Goal: Task Accomplishment & Management: Manage account settings

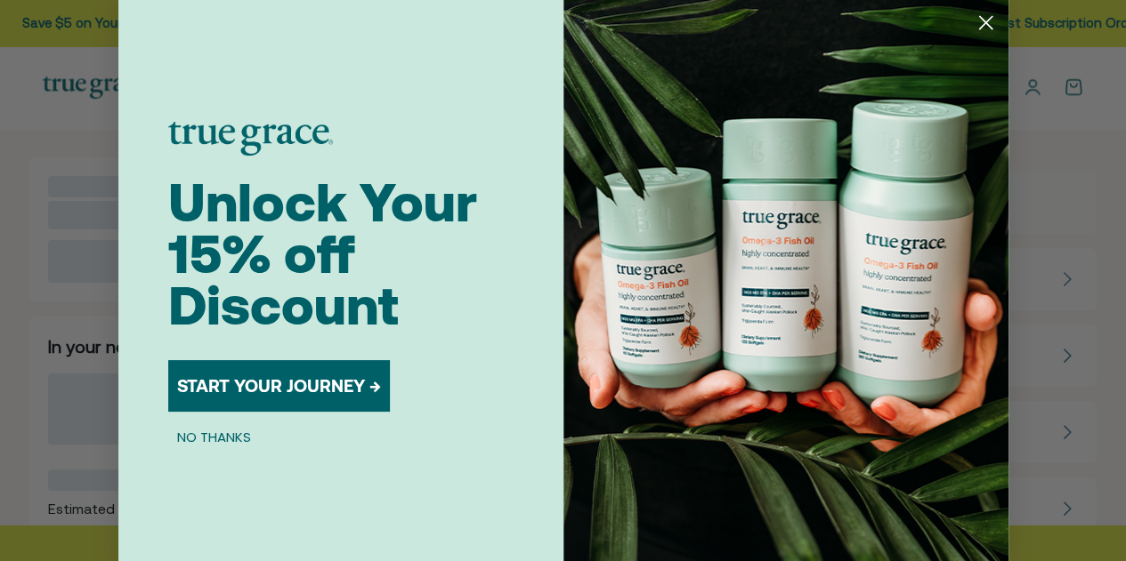
scroll to position [3, 0]
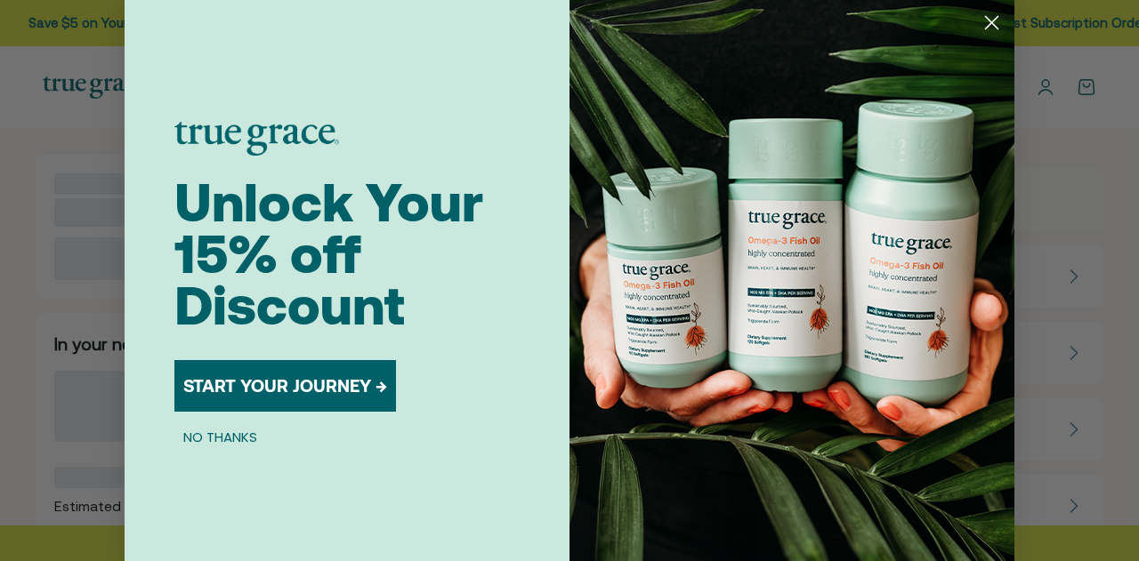
click at [987, 21] on circle "Close dialog" at bounding box center [991, 22] width 29 height 29
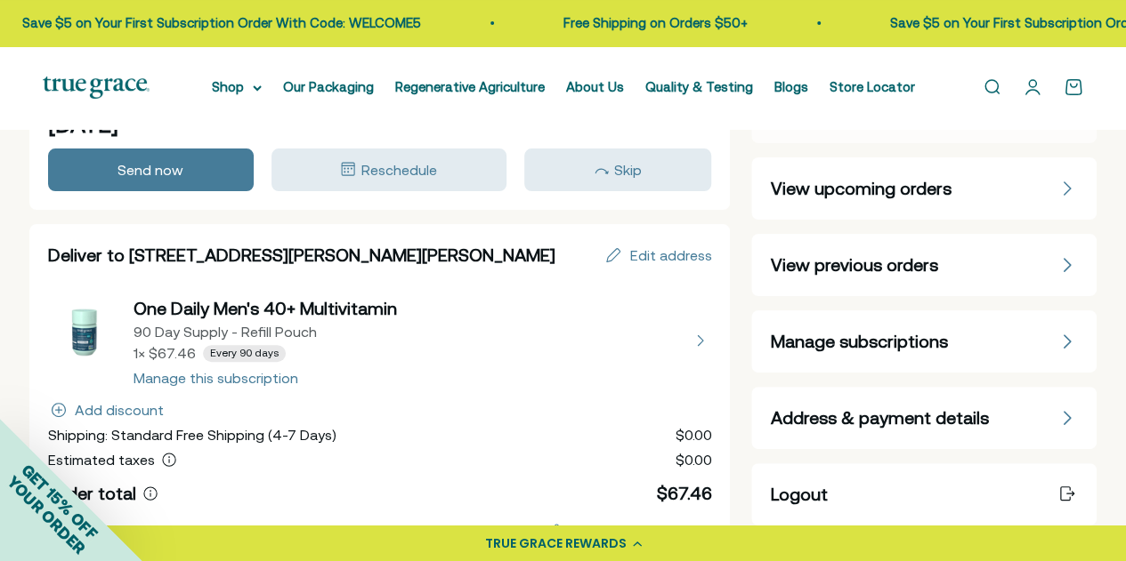
scroll to position [92, 0]
click at [1009, 348] on div "Manage subscriptions" at bounding box center [924, 340] width 308 height 25
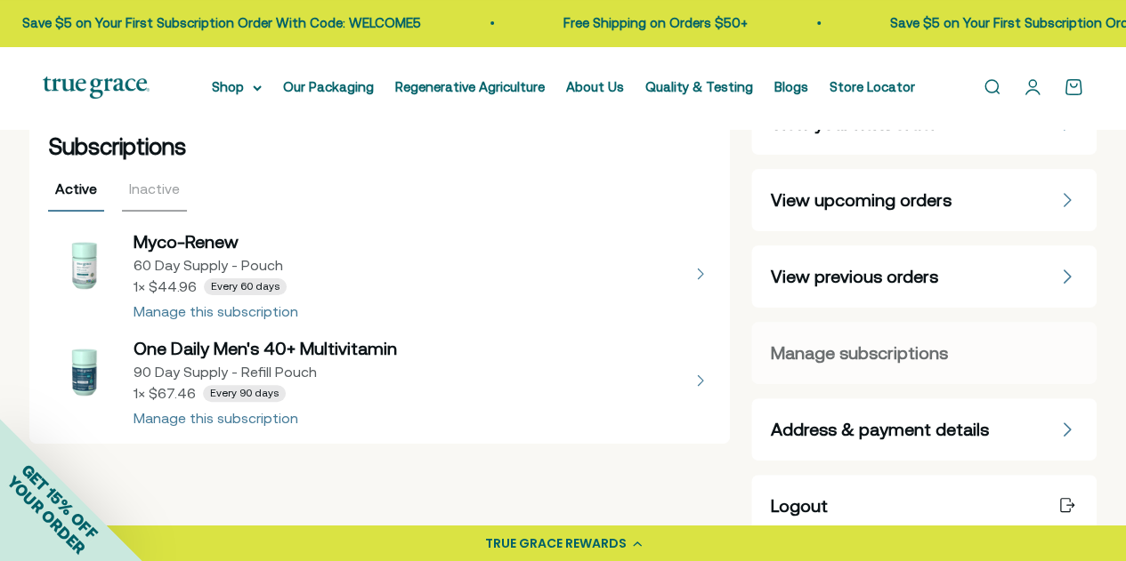
scroll to position [89, 0]
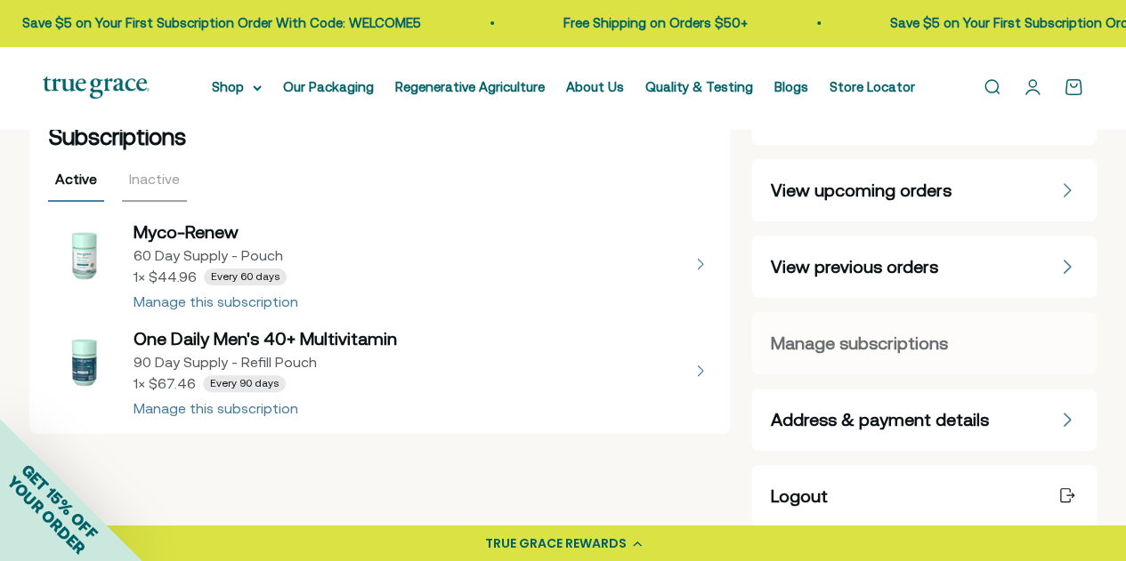
click at [182, 305] on button "view details about Myco-Renew 60 Day Supply - Pouch 1 × $44.96 Every 60 days" at bounding box center [380, 264] width 664 height 89
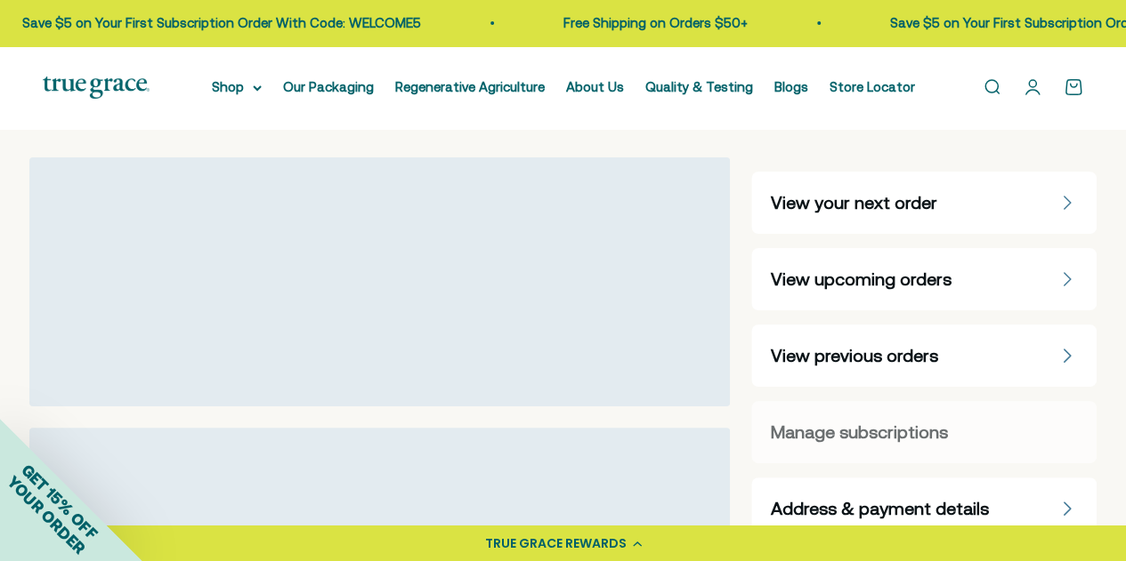
select select "60 Day"
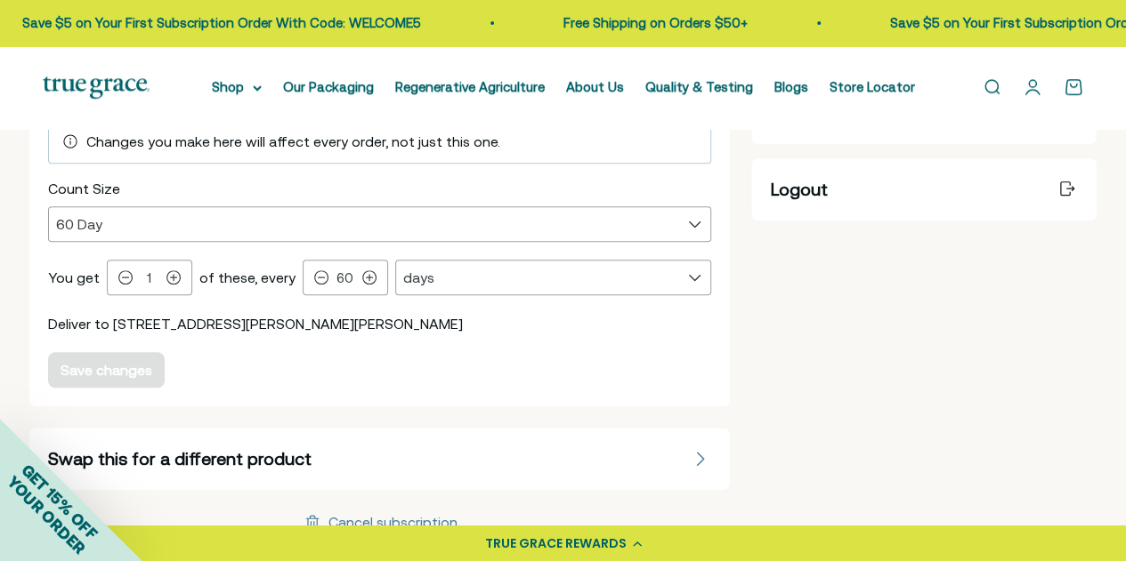
scroll to position [445, 0]
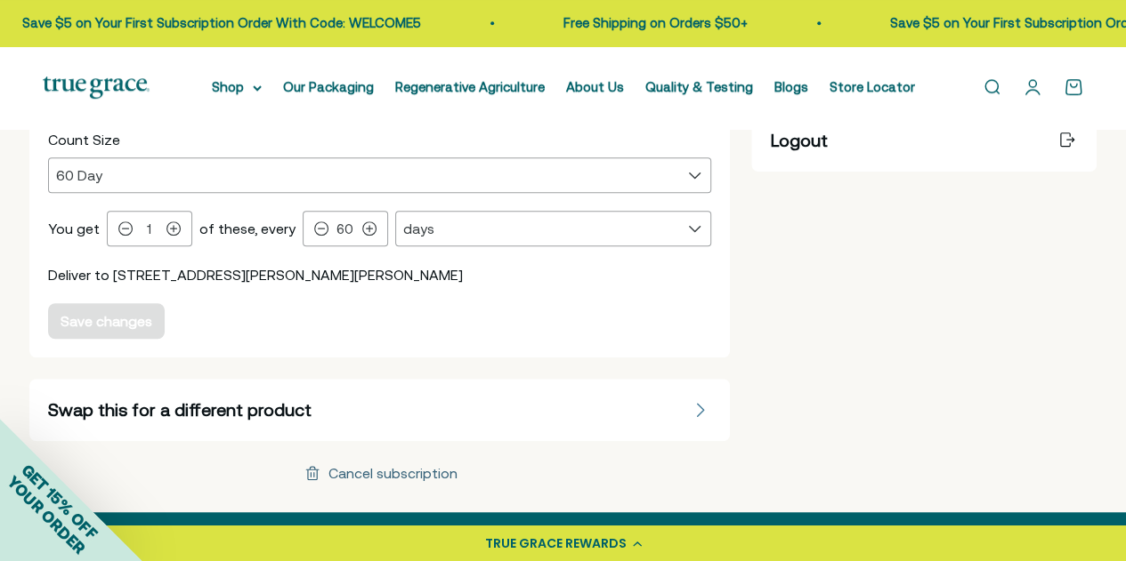
click at [393, 473] on div "Cancel subscription" at bounding box center [392, 473] width 129 height 14
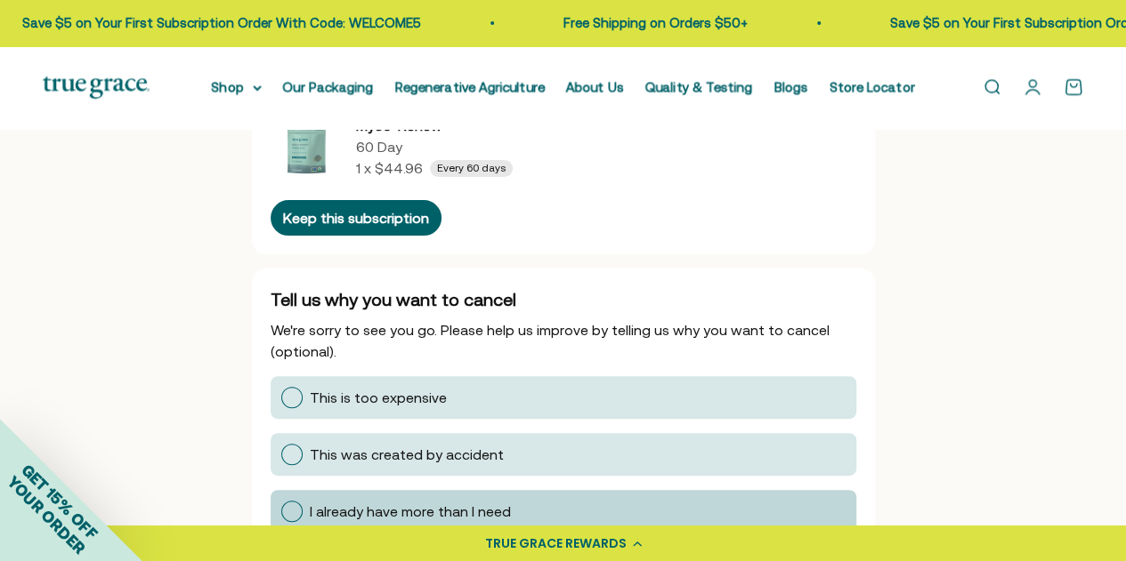
scroll to position [148, 0]
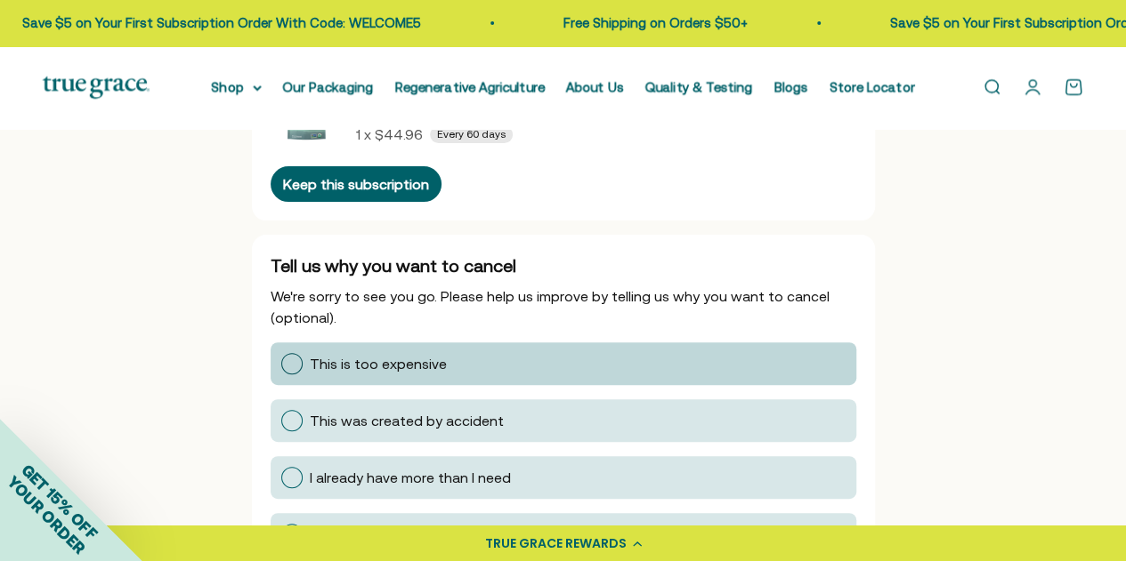
click at [292, 364] on div at bounding box center [291, 363] width 21 height 21
click at [280, 364] on input "This is too expensive" at bounding box center [280, 364] width 0 height 0
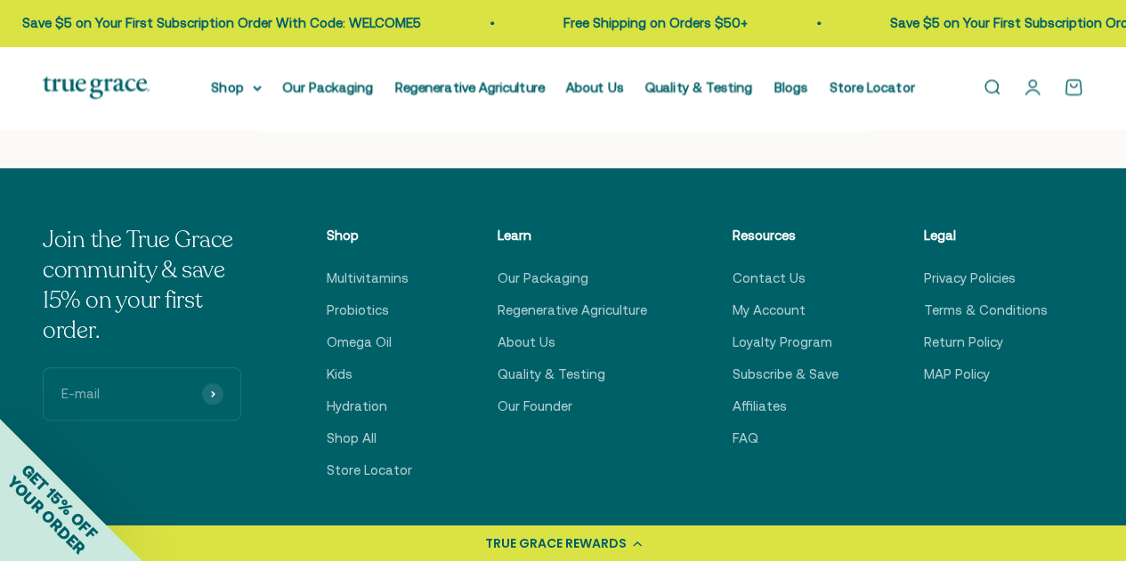
scroll to position [623, 0]
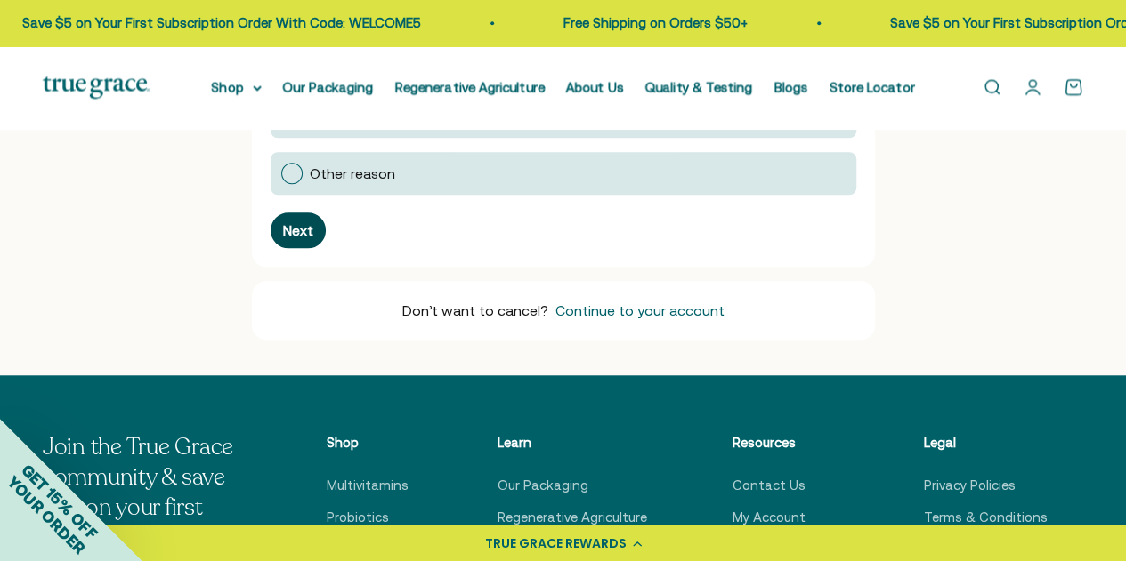
click at [301, 230] on div "Next" at bounding box center [298, 230] width 30 height 14
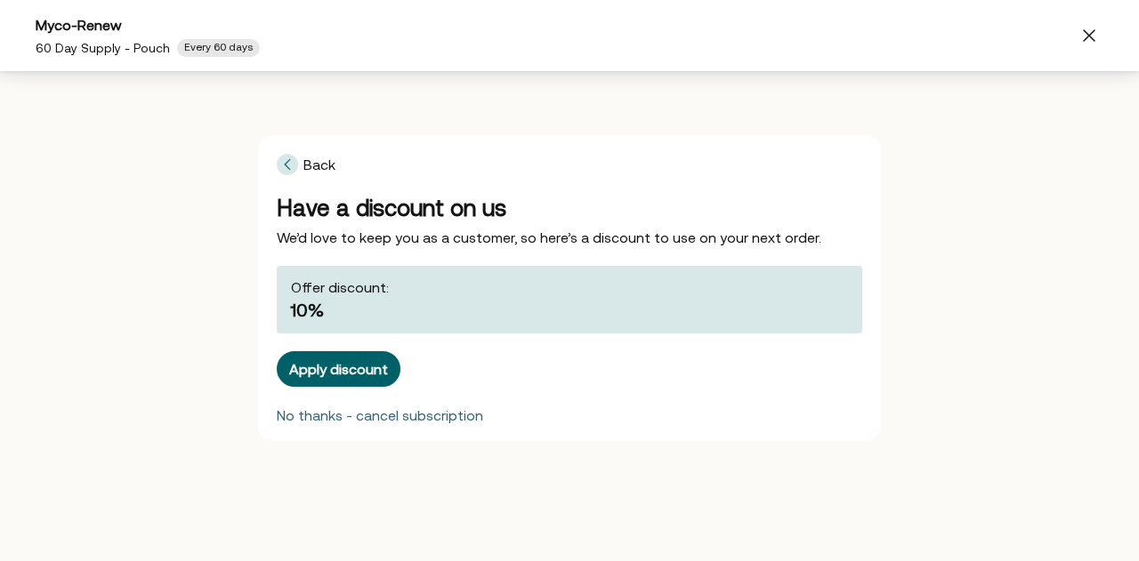
click at [345, 414] on div "No thanks - cancel subscription" at bounding box center [380, 415] width 206 height 14
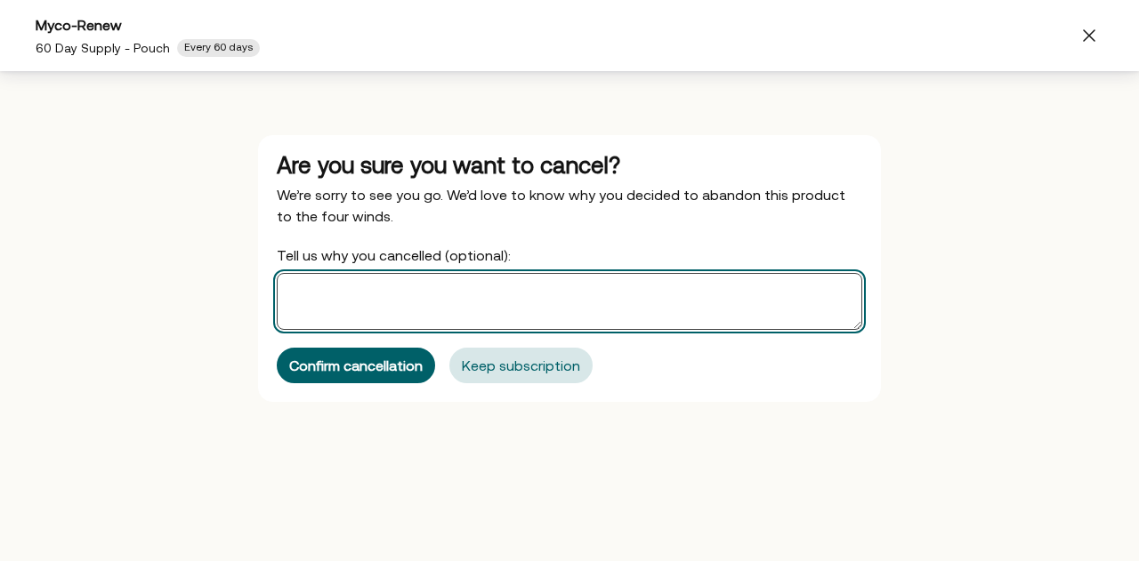
click at [459, 303] on textarea "Tell us why you cancelled (optional):" at bounding box center [570, 301] width 586 height 57
type textarea "price"
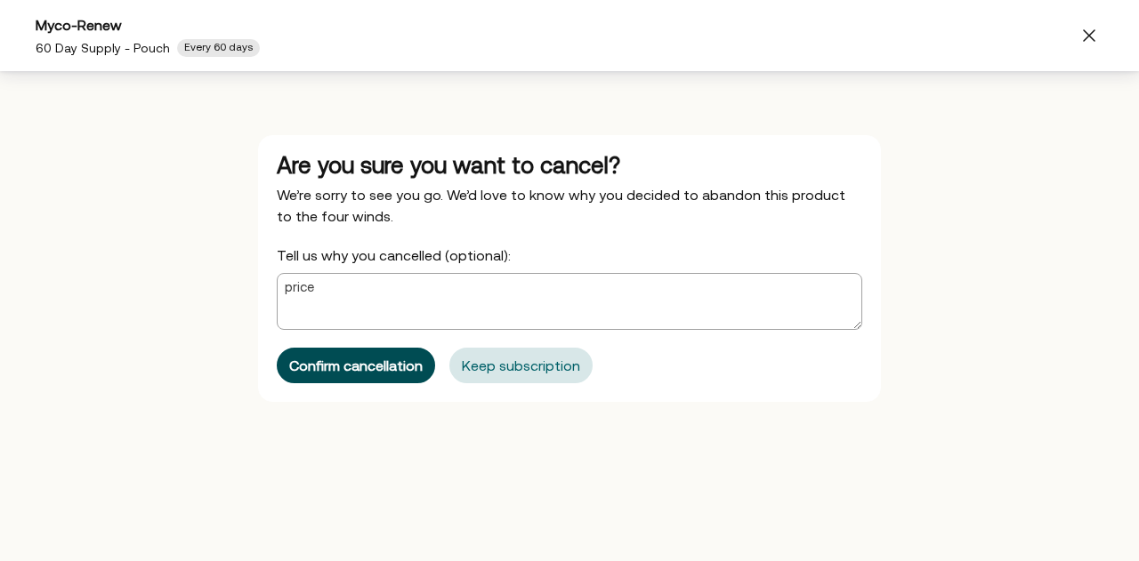
click at [411, 368] on div "Confirm cancellation" at bounding box center [355, 366] width 133 height 14
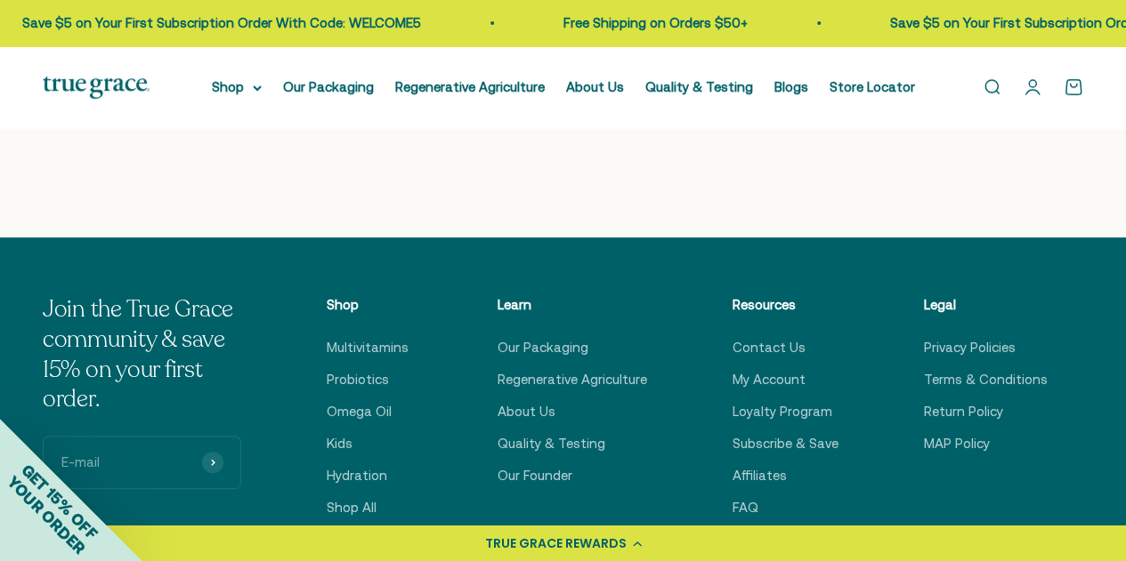
scroll to position [0, 0]
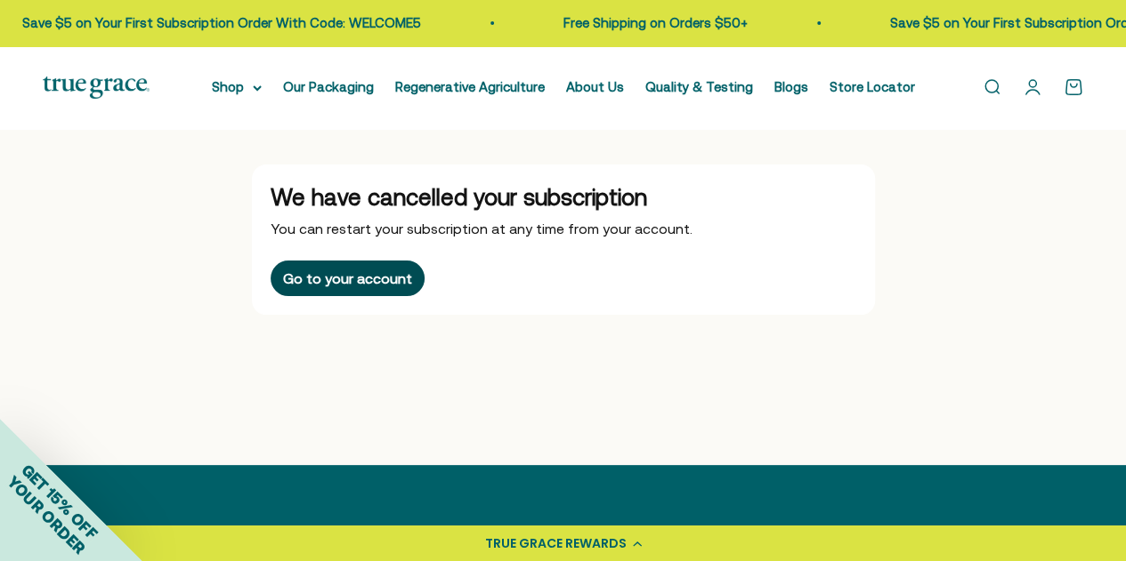
click at [345, 287] on button "Go to your account" at bounding box center [348, 279] width 154 height 36
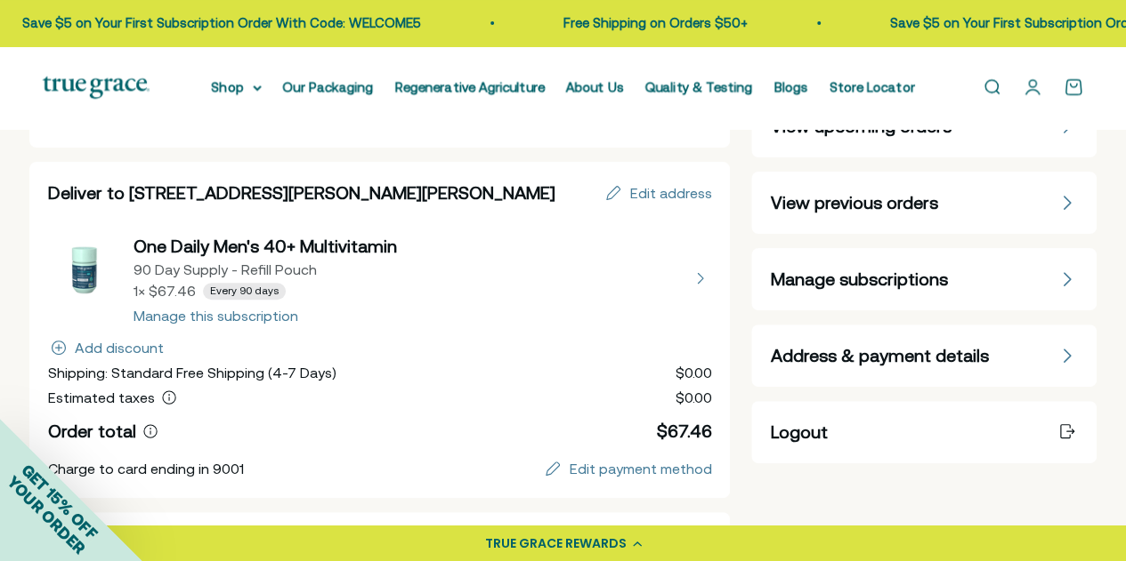
scroll to position [178, 0]
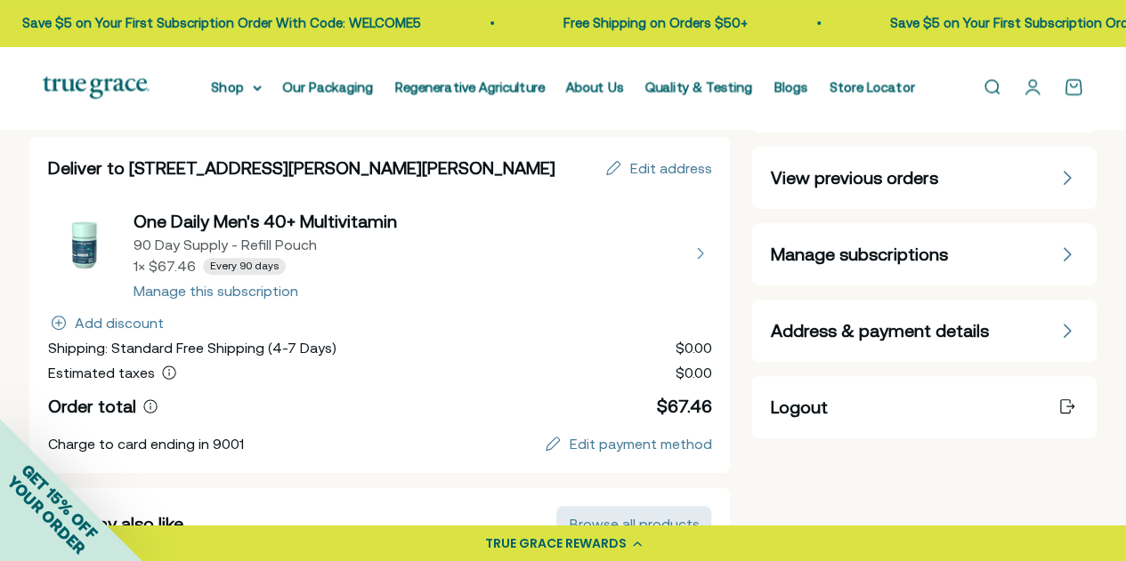
click at [267, 294] on button "view details about One Daily Men's 40+ Multivitamin 90 Day Supply - Refill Pouc…" at bounding box center [380, 253] width 664 height 89
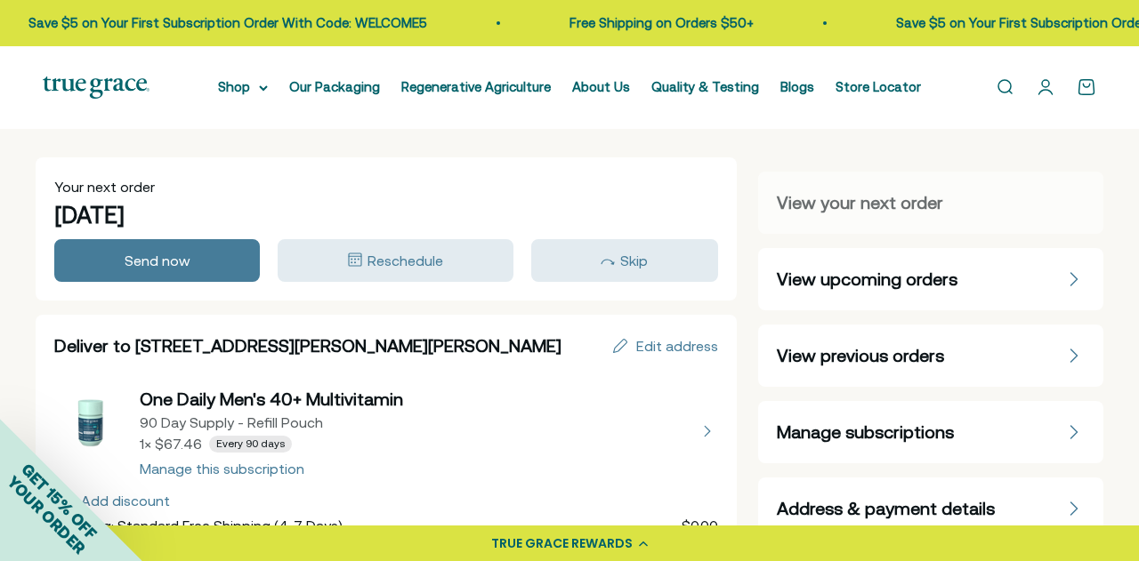
select select "90 Day"
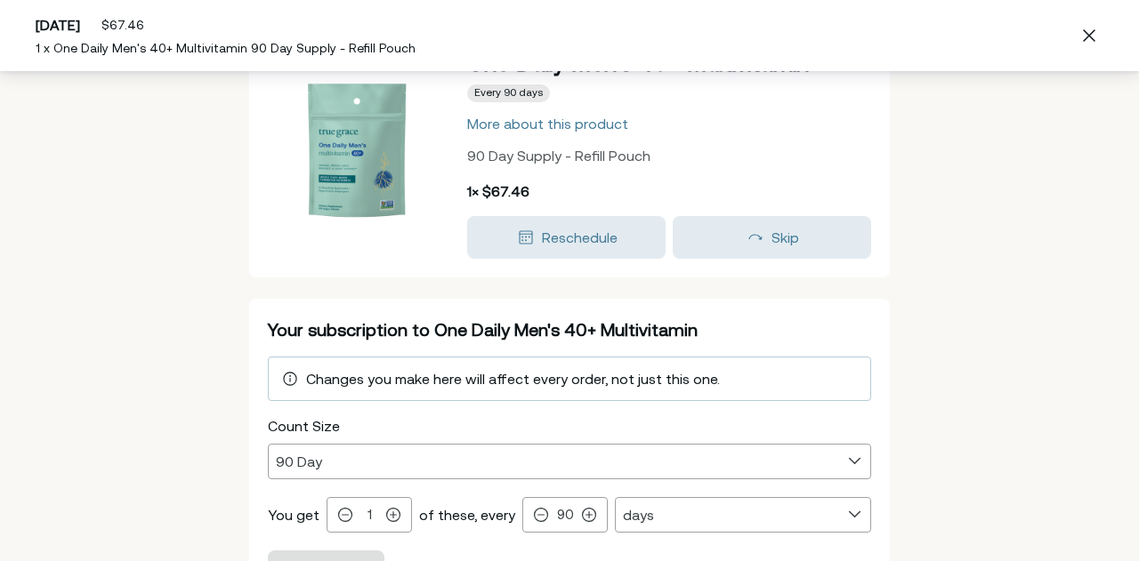
scroll to position [272, 0]
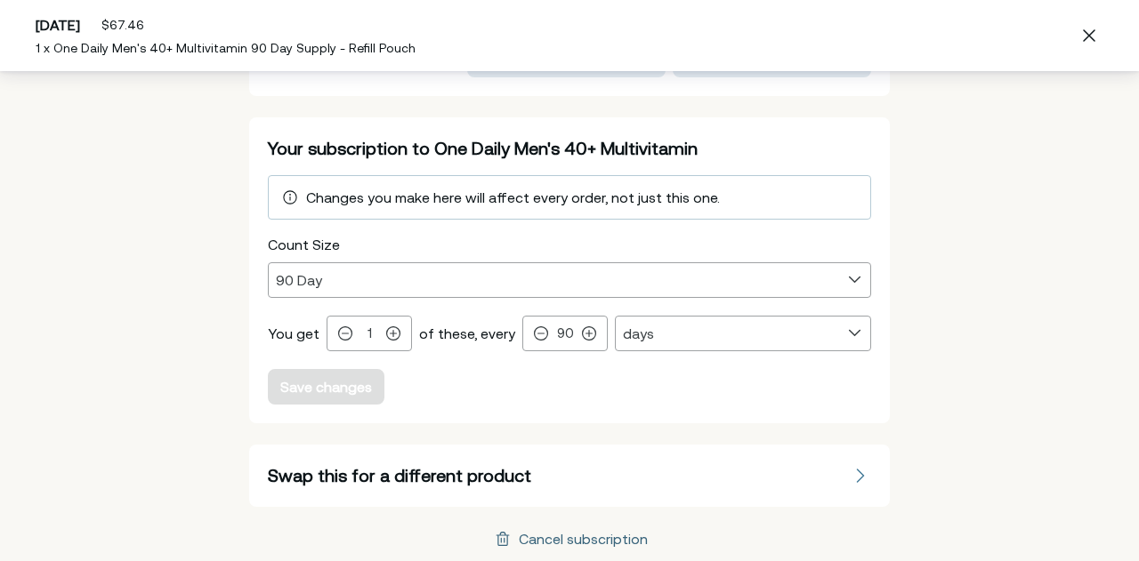
click at [574, 529] on div "Cancel subscription" at bounding box center [570, 539] width 156 height 21
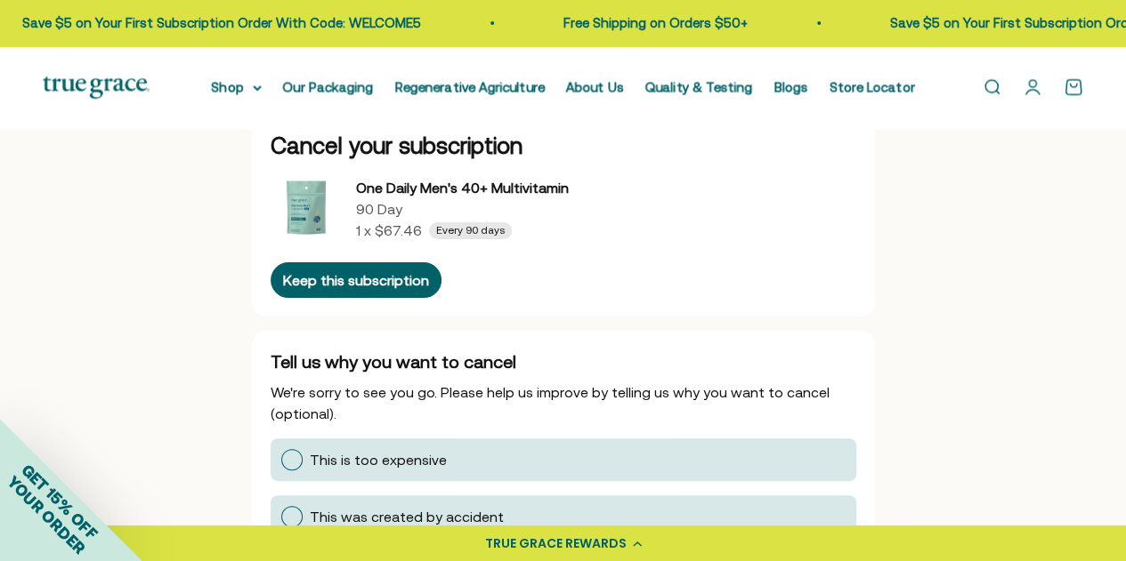
scroll to position [148, 0]
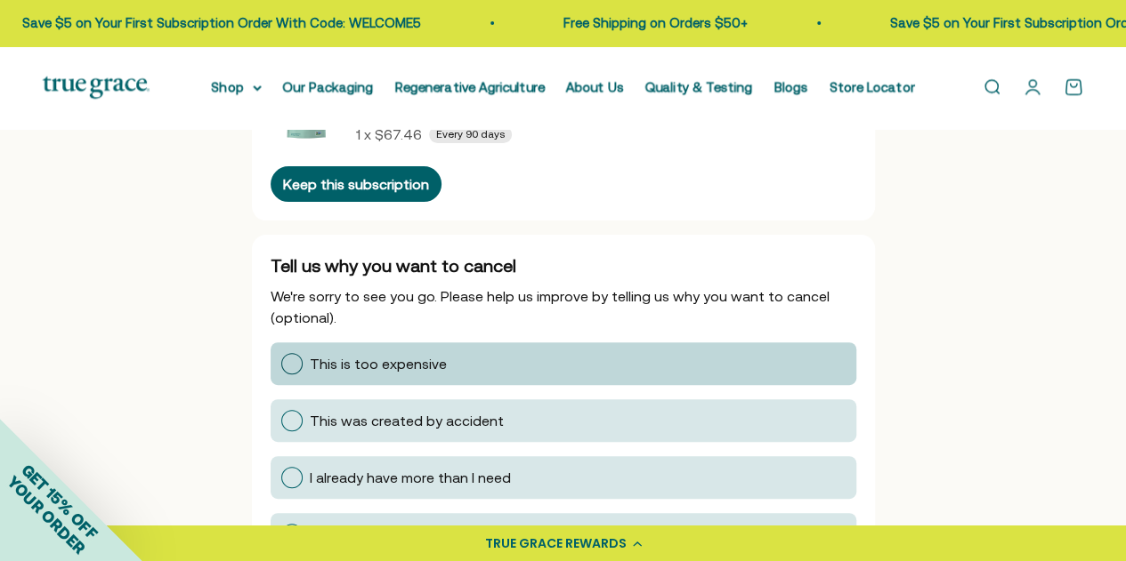
click at [282, 366] on div at bounding box center [291, 363] width 21 height 21
click at [280, 364] on input "This is too expensive" at bounding box center [280, 364] width 0 height 0
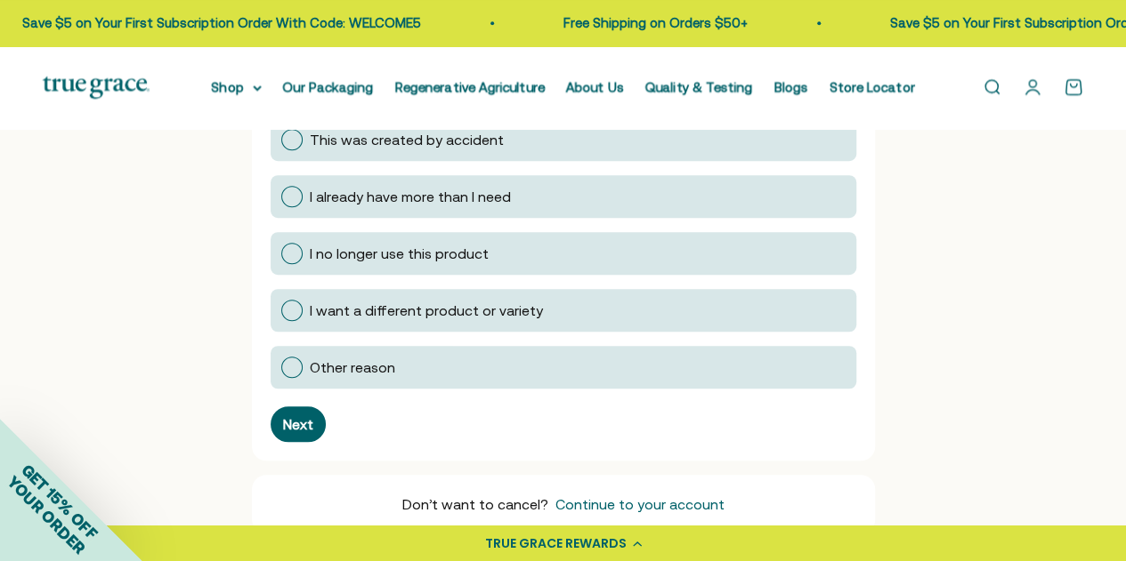
scroll to position [474, 0]
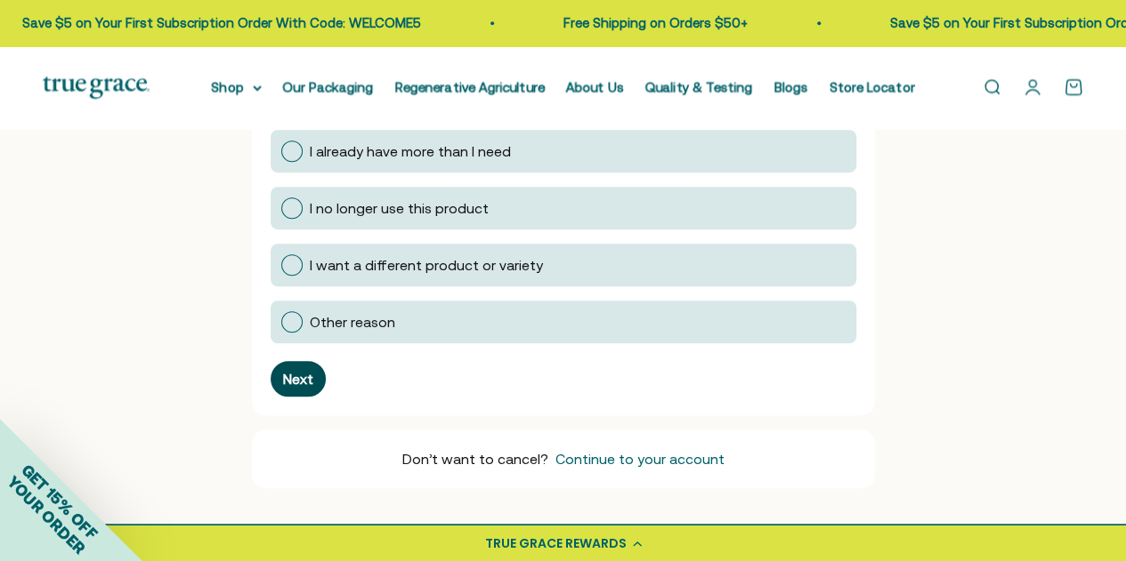
click at [292, 387] on button "Next" at bounding box center [298, 379] width 55 height 36
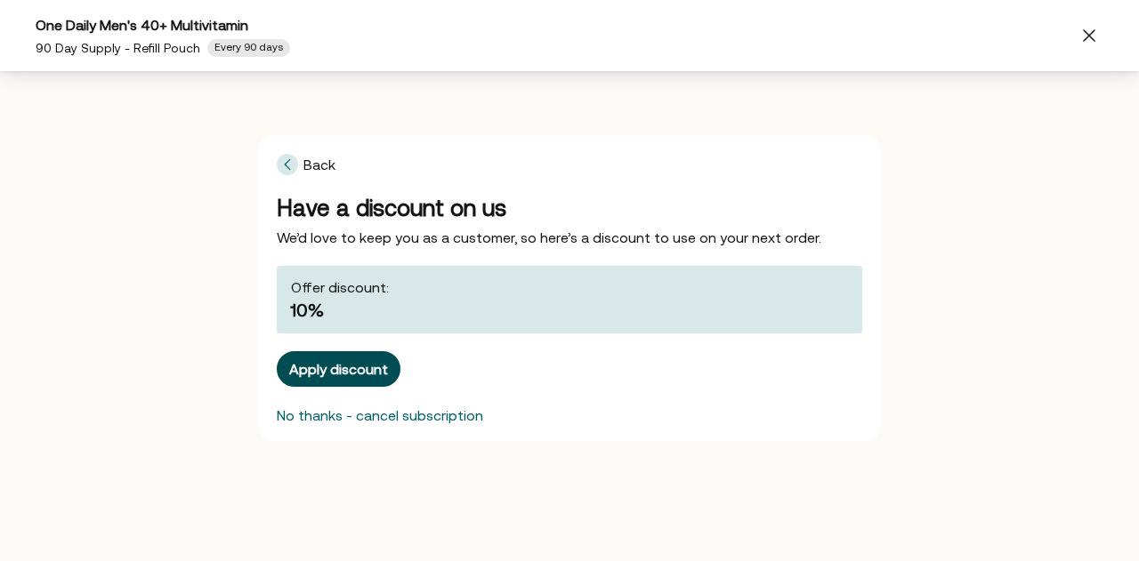
click at [376, 375] on div "Apply discount" at bounding box center [338, 369] width 99 height 14
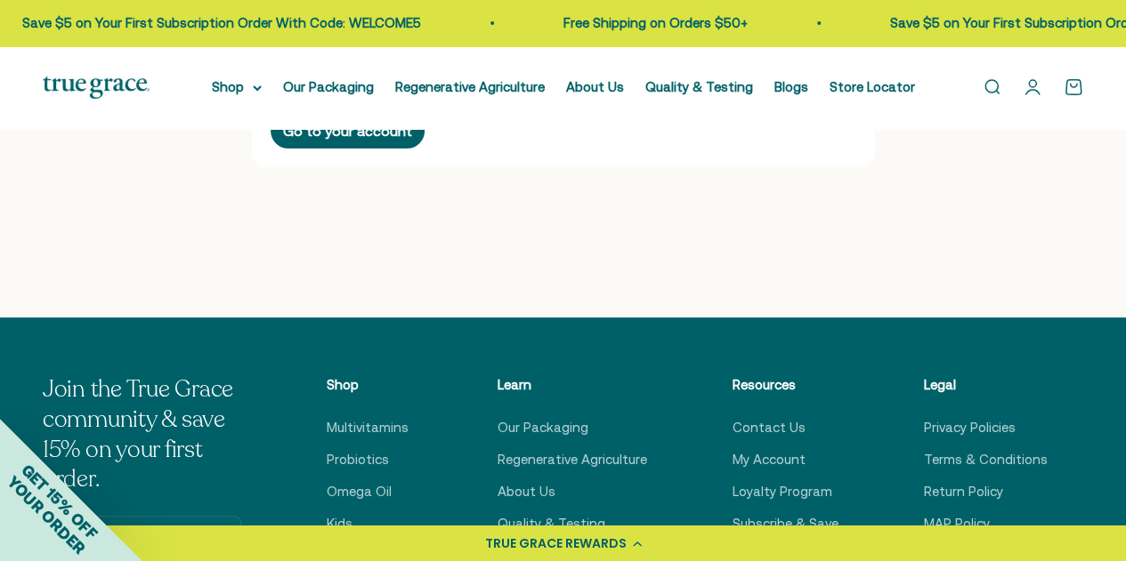
scroll to position [0, 0]
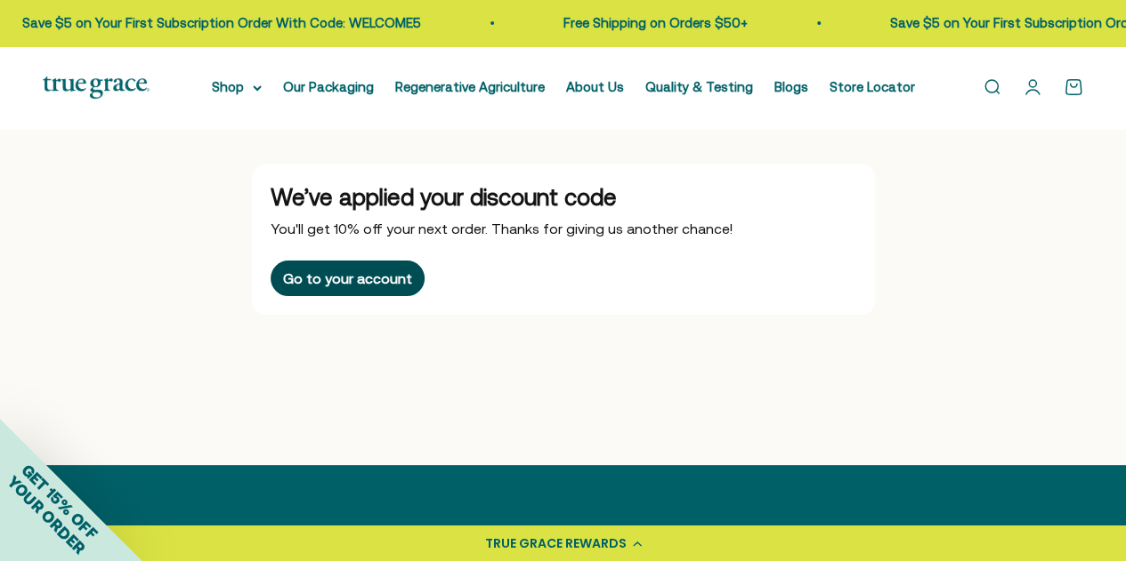
click at [345, 287] on button "Go to your account" at bounding box center [348, 279] width 154 height 36
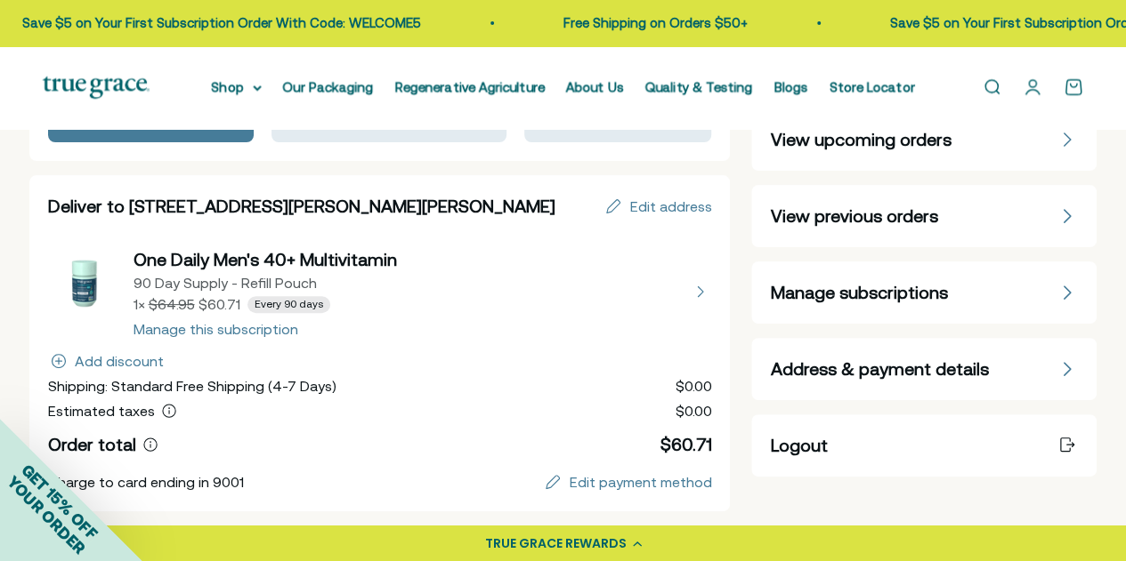
scroll to position [178, 0]
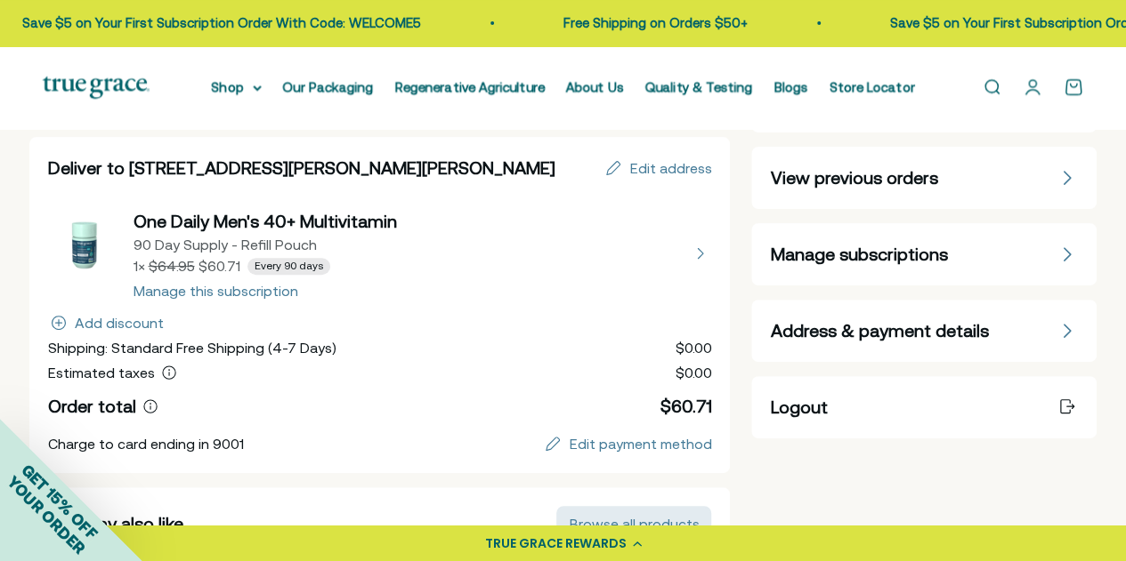
click at [266, 214] on button "view details about One Daily Men's 40+ Multivitamin 90 Day Supply - Refill Pouc…" at bounding box center [380, 253] width 664 height 89
select select "90 Day"
